Goal: Find specific page/section: Find specific page/section

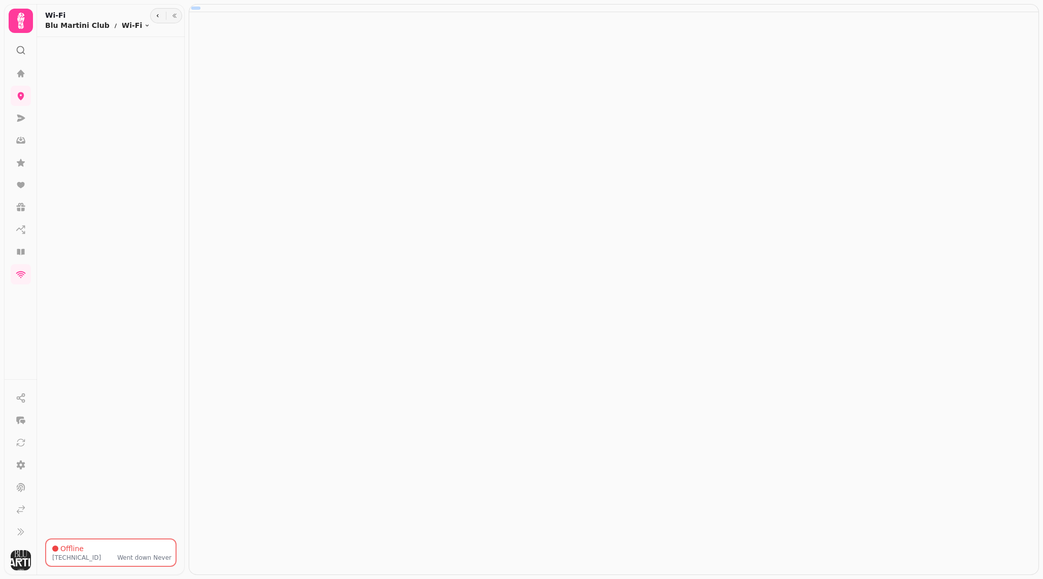
select select "**********"
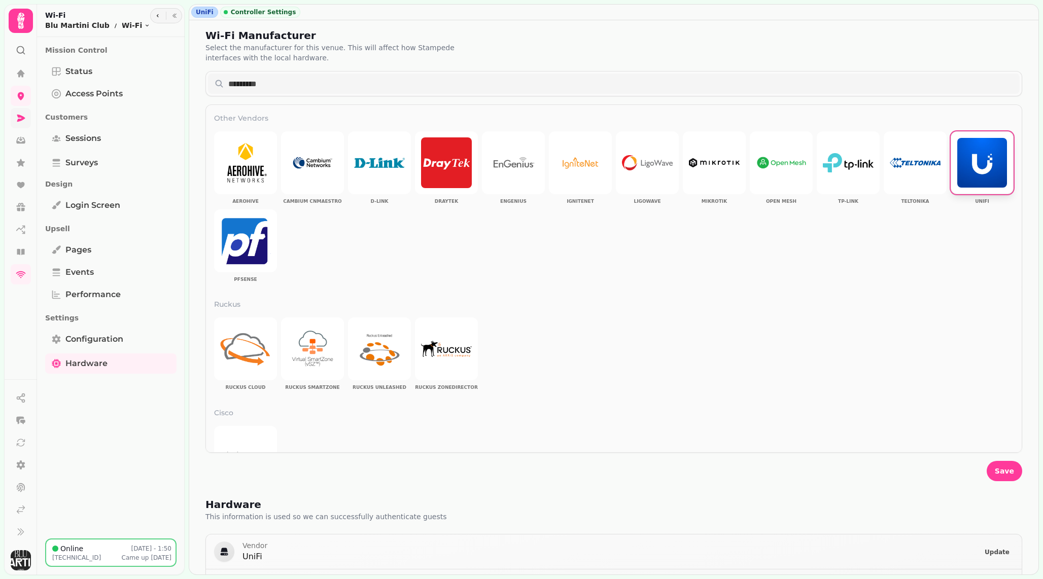
click at [24, 125] on link at bounding box center [21, 118] width 20 height 20
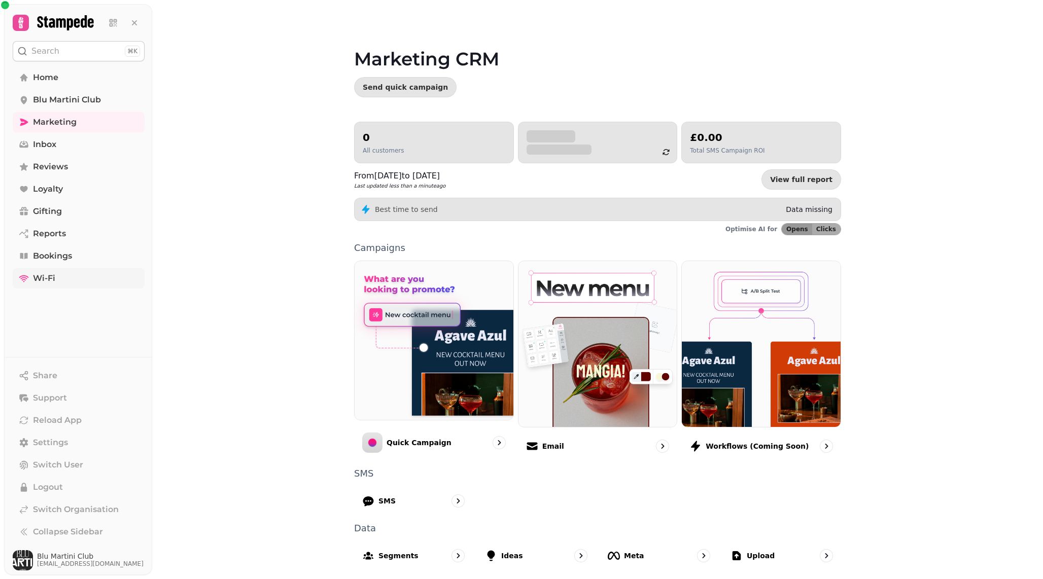
click at [30, 282] on link "Wi-Fi" at bounding box center [79, 278] width 132 height 20
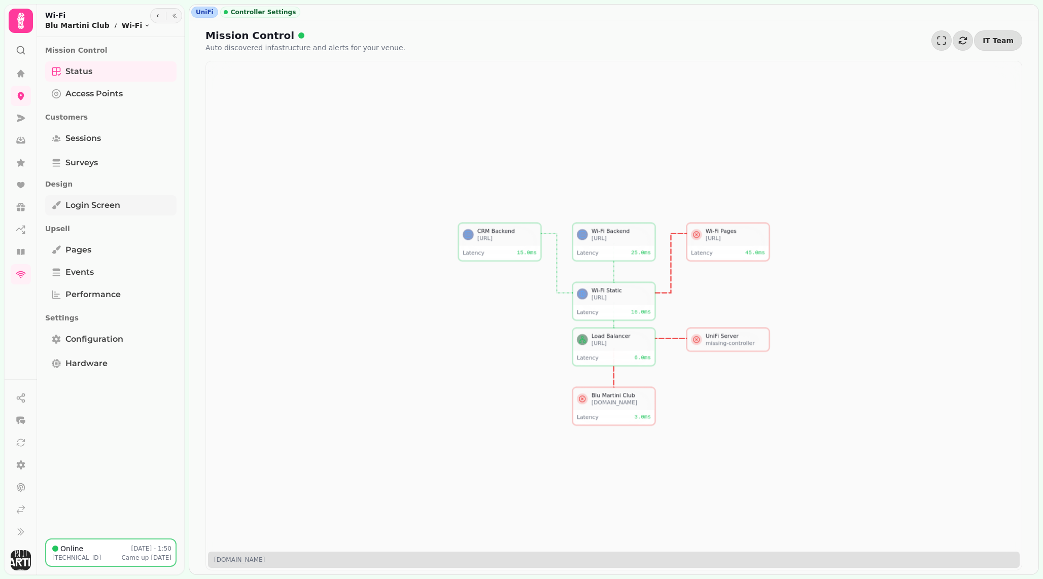
click at [82, 204] on span "Login screen" at bounding box center [92, 205] width 55 height 12
